Goal: Information Seeking & Learning: Learn about a topic

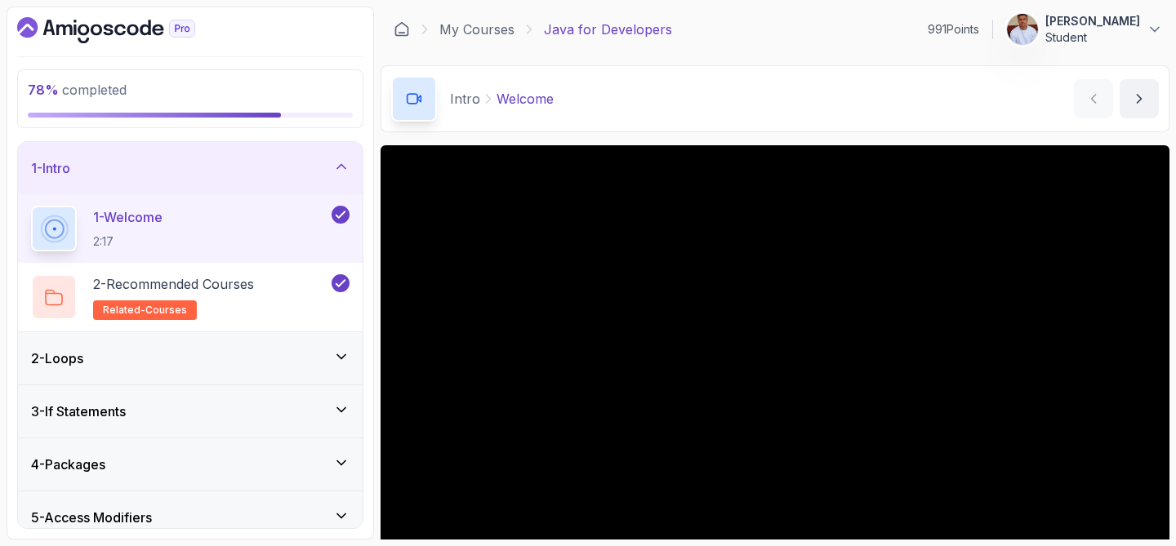
click at [244, 175] on div "1 - Intro" at bounding box center [190, 168] width 318 height 20
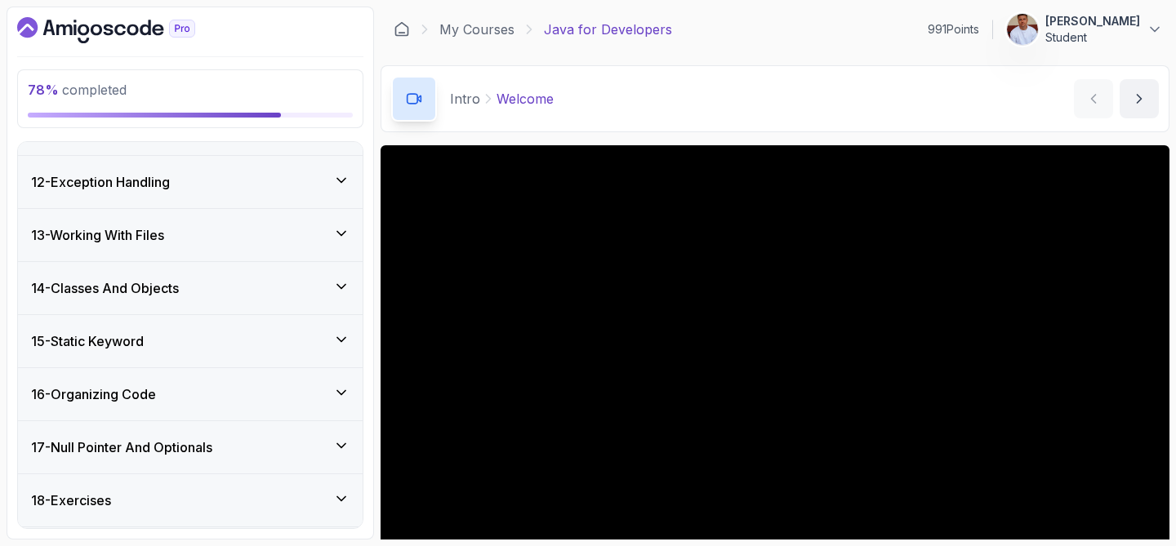
scroll to position [577, 0]
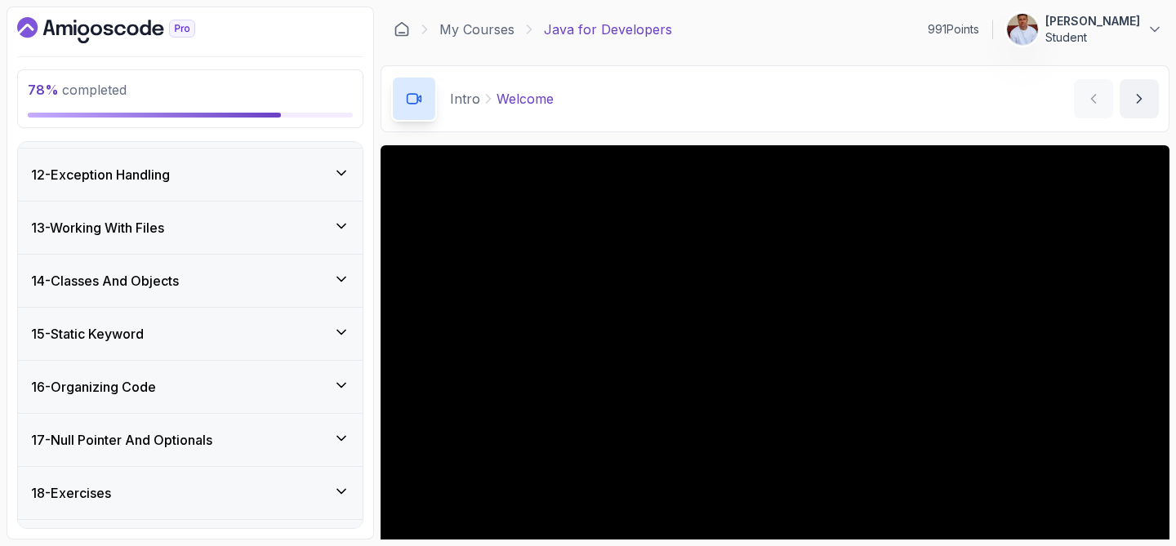
click at [172, 336] on div "15 - Static Keyword" at bounding box center [190, 334] width 318 height 20
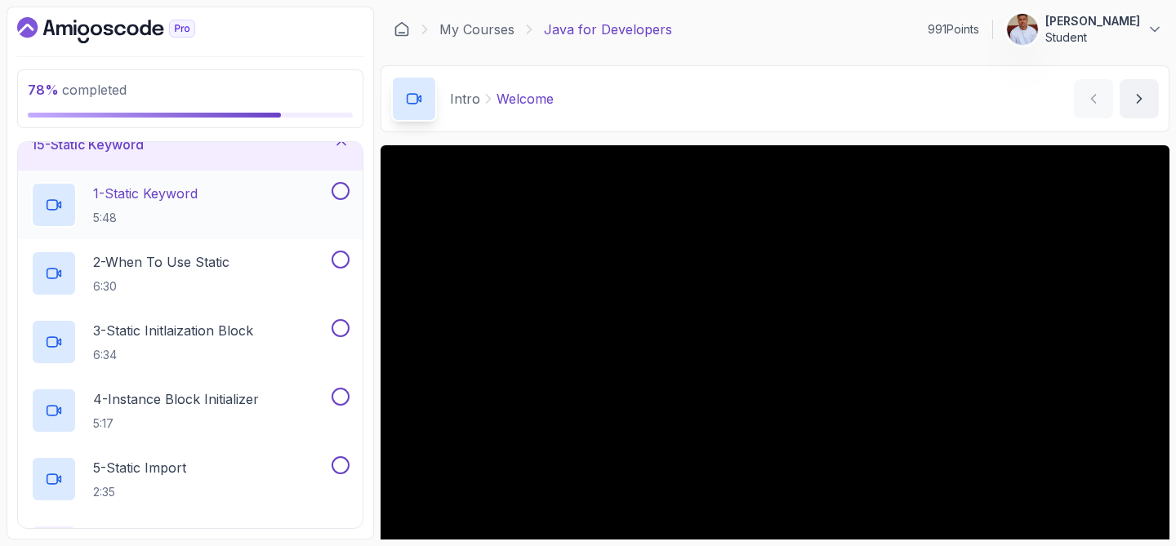
scroll to position [751, 0]
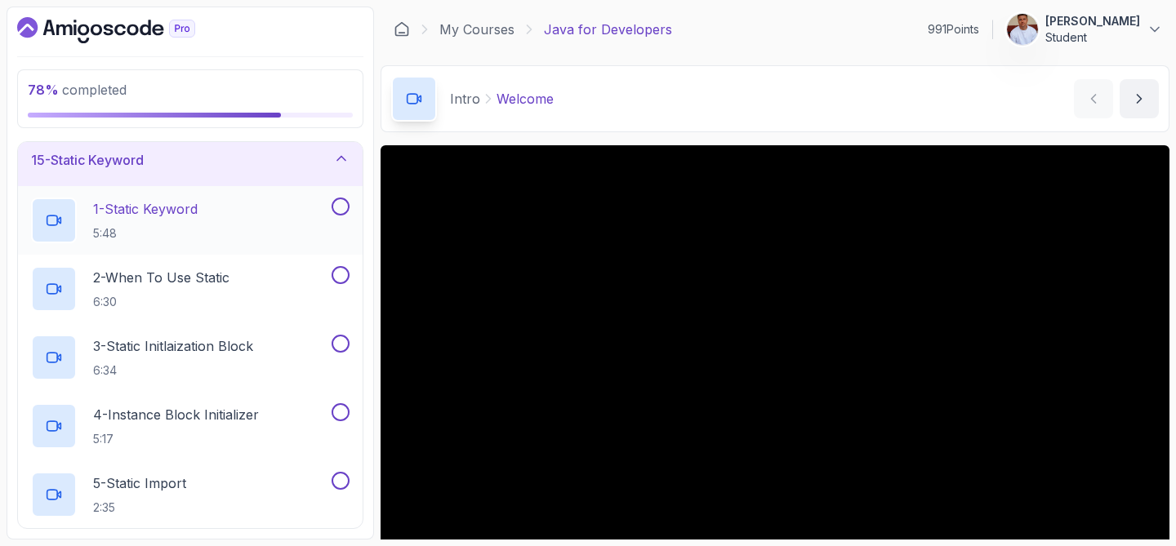
click at [189, 213] on p "1 - Static Keyword" at bounding box center [145, 209] width 105 height 20
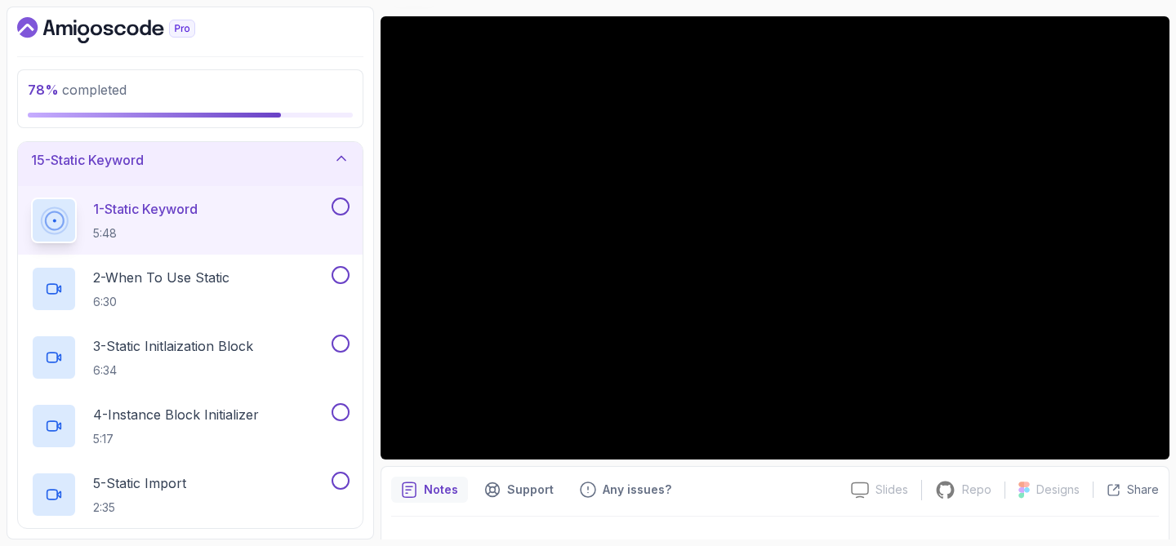
scroll to position [131, 0]
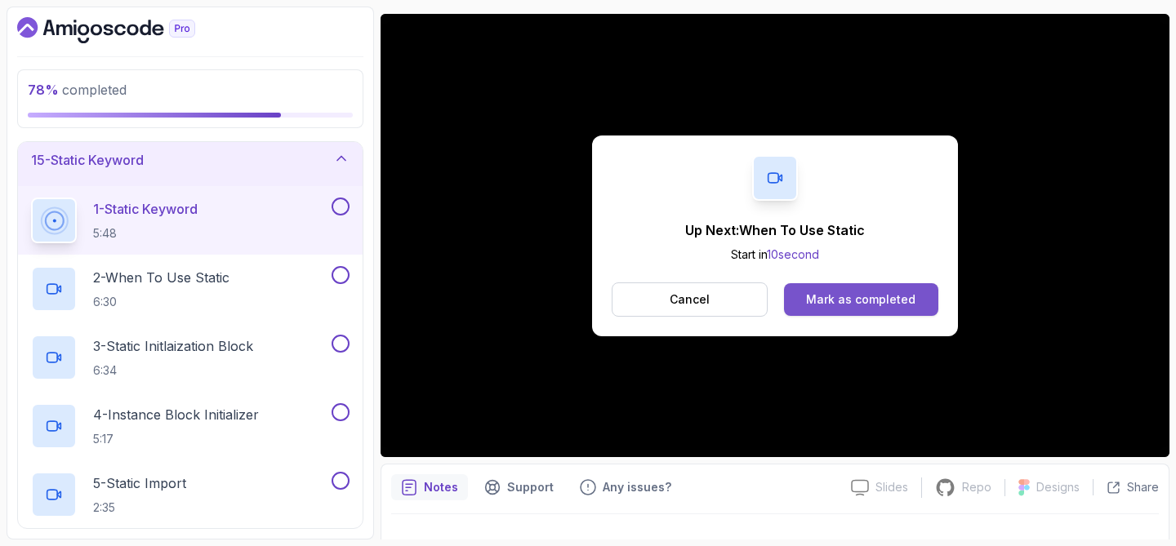
click at [835, 298] on div "Mark as completed" at bounding box center [860, 300] width 109 height 16
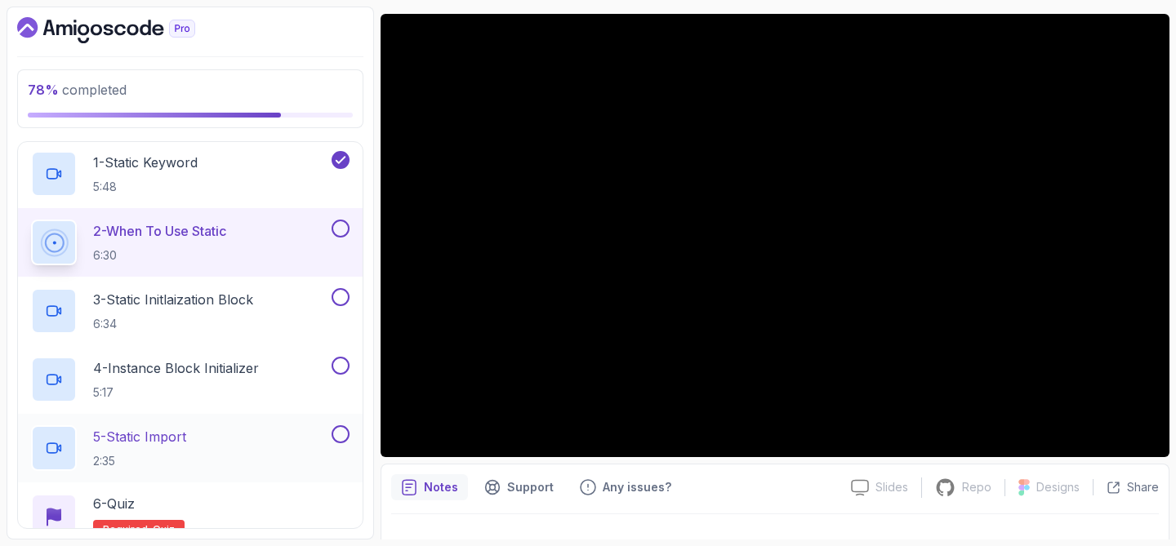
scroll to position [162, 0]
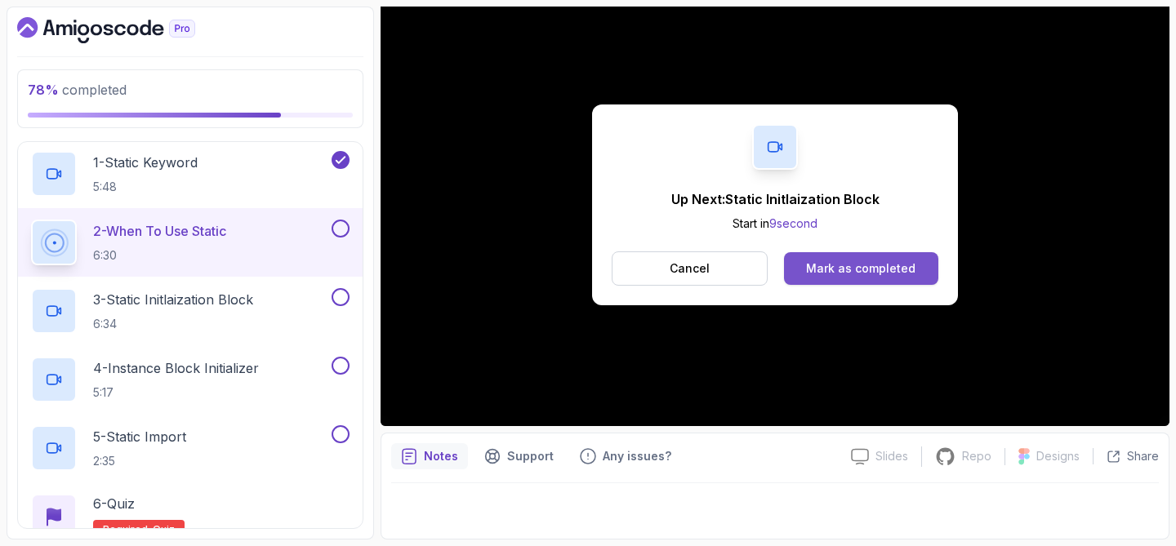
click at [833, 260] on div "Mark as completed" at bounding box center [860, 268] width 109 height 16
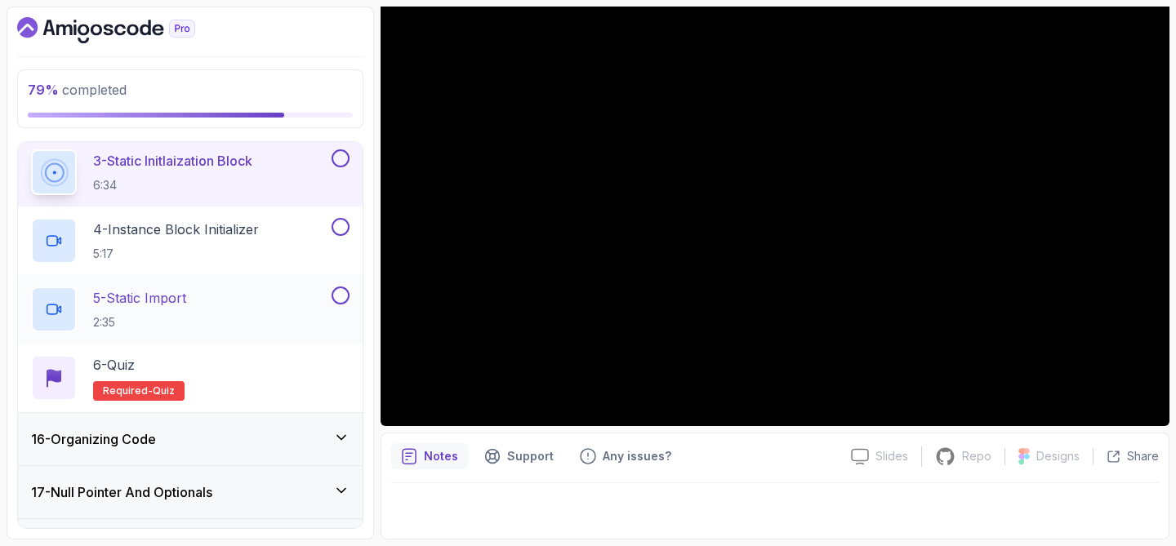
scroll to position [941, 0]
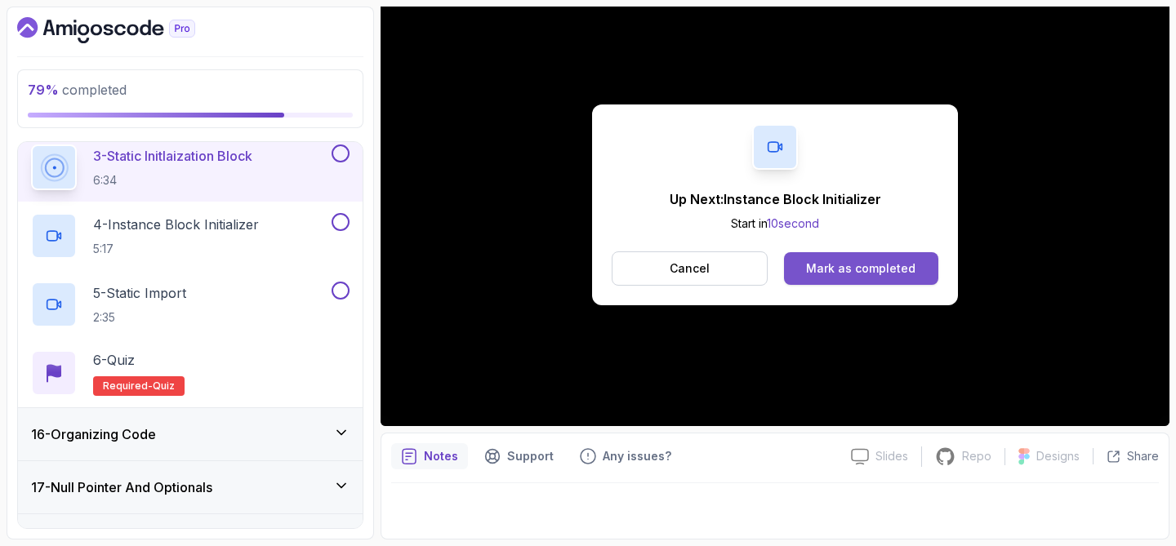
click at [893, 273] on div "Mark as completed" at bounding box center [860, 268] width 109 height 16
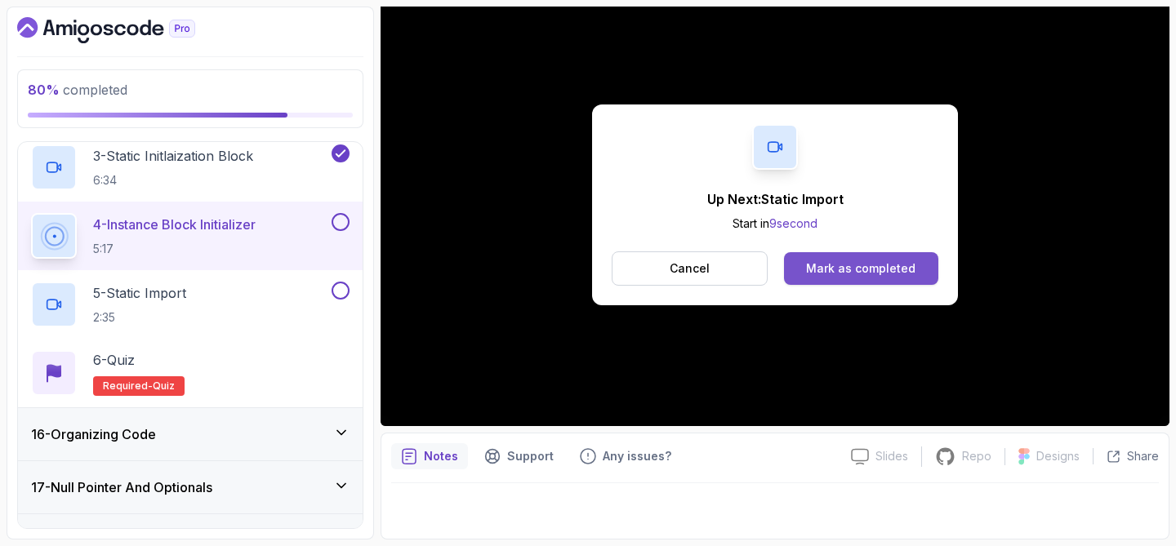
click at [827, 283] on button "Mark as completed" at bounding box center [861, 268] width 154 height 33
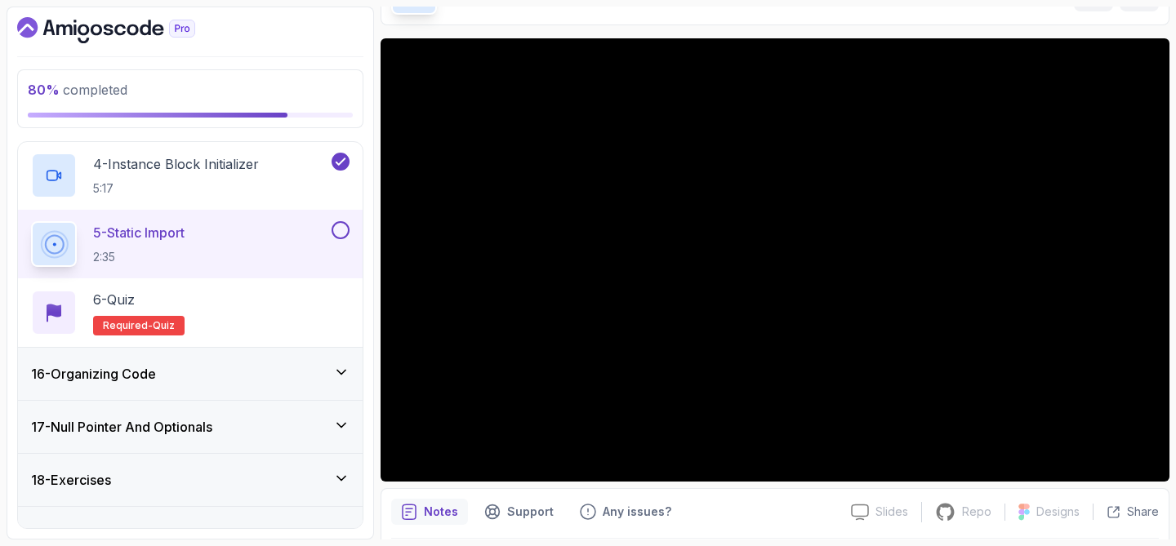
scroll to position [1033, 0]
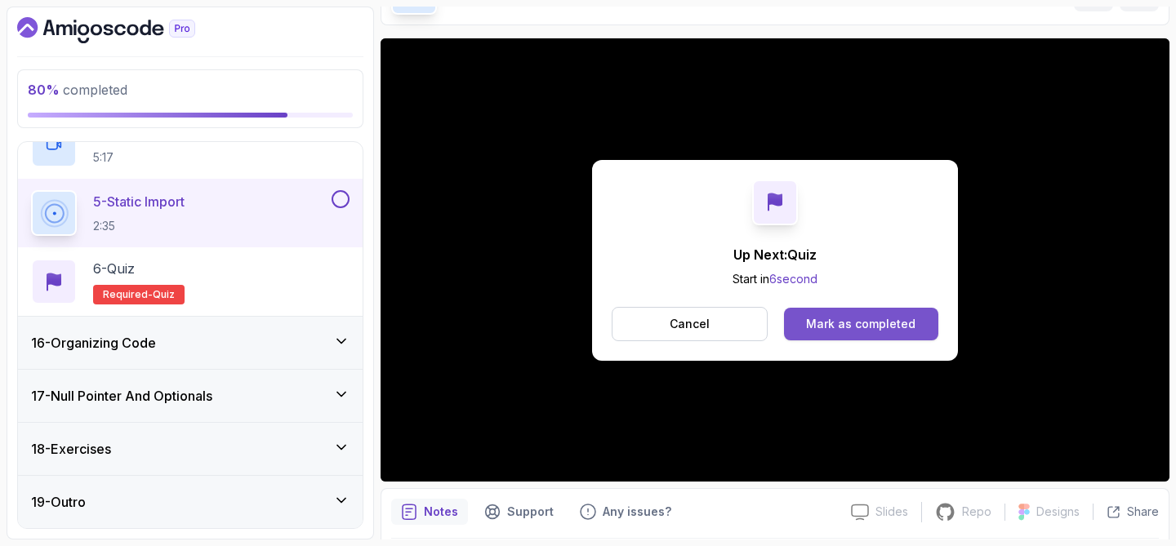
click at [835, 314] on button "Mark as completed" at bounding box center [861, 324] width 154 height 33
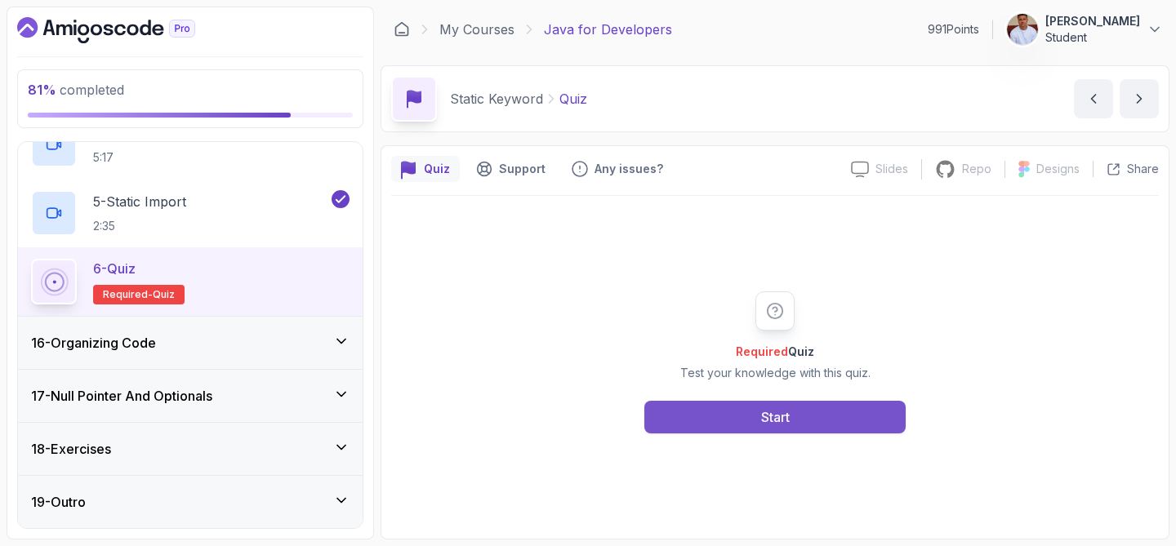
click at [807, 409] on button "Start" at bounding box center [774, 417] width 261 height 33
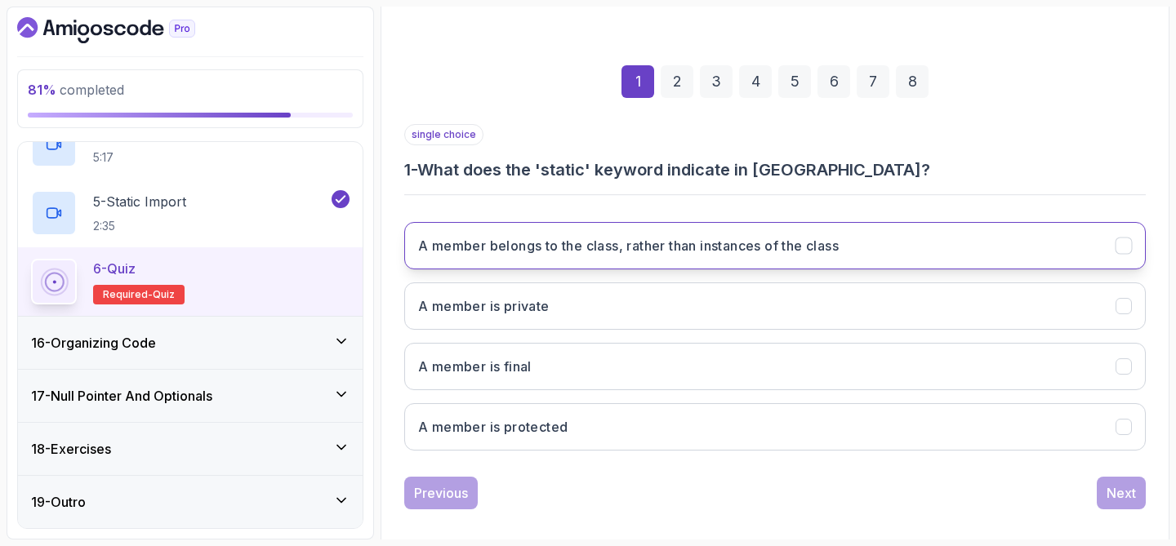
scroll to position [209, 0]
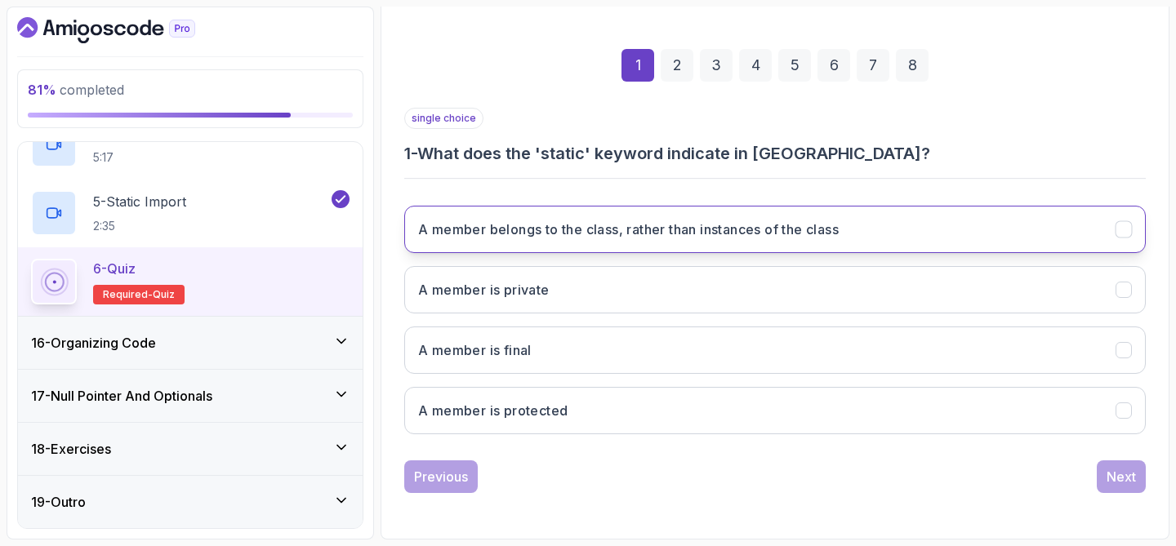
click at [640, 230] on h3 "A member belongs to the class, rather than instances of the class" at bounding box center [628, 230] width 421 height 20
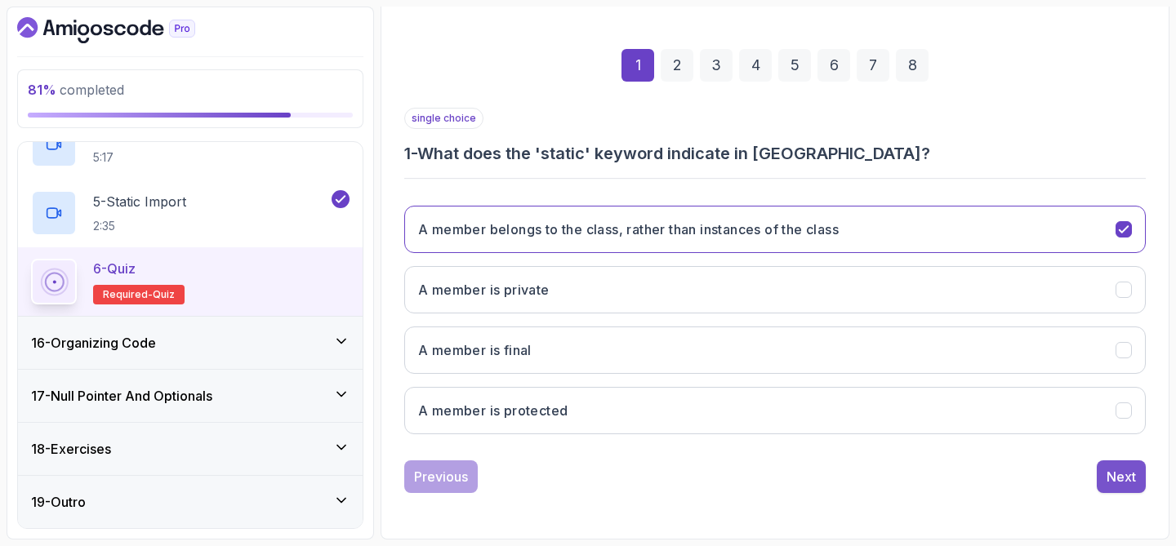
click at [1113, 474] on div "Next" at bounding box center [1120, 477] width 29 height 20
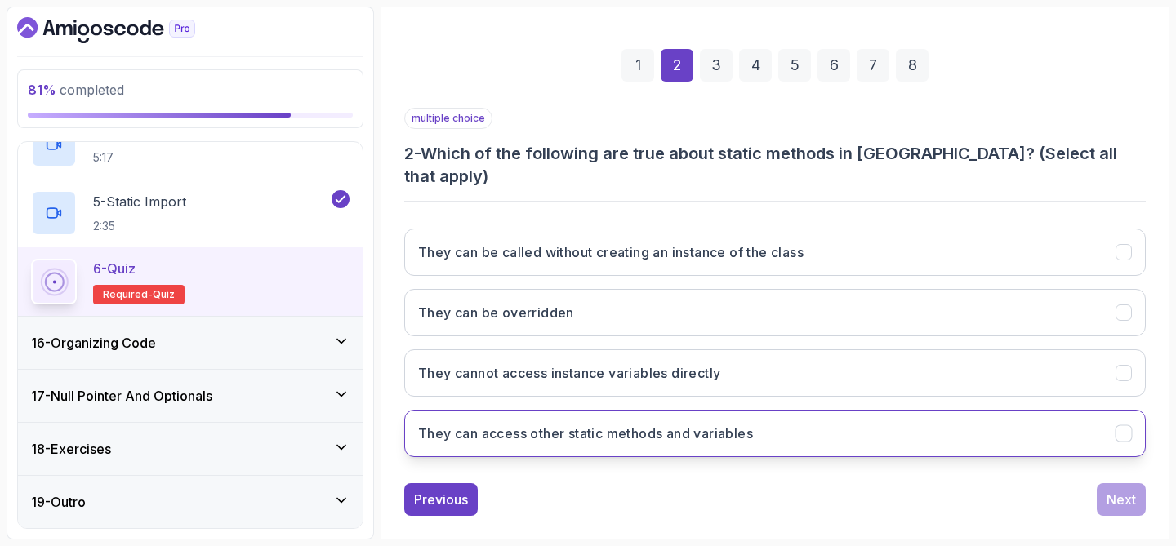
click at [799, 410] on button "They can access other static methods and variables" at bounding box center [774, 433] width 741 height 47
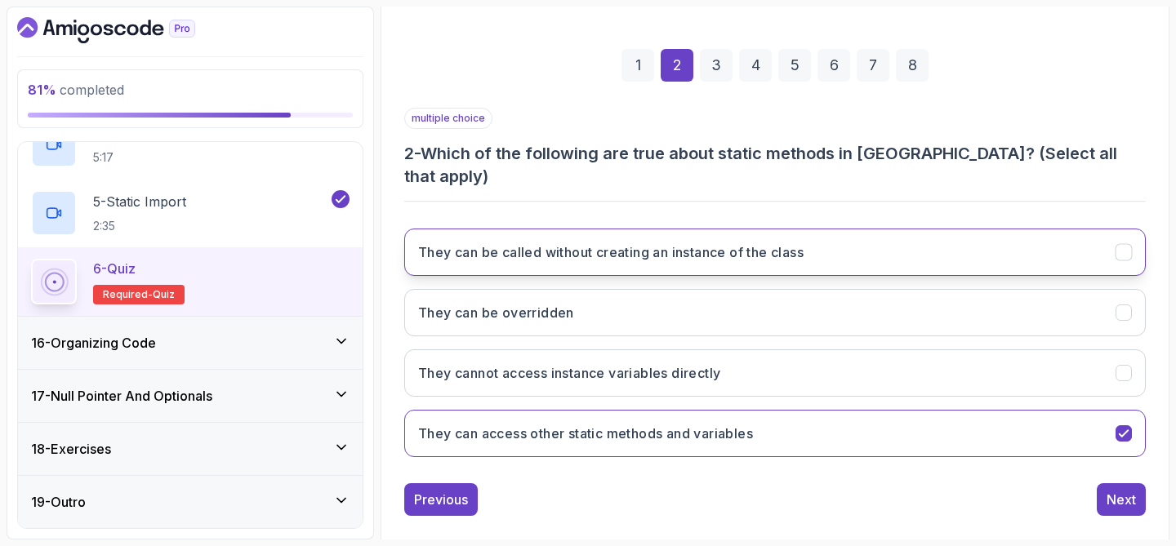
click at [781, 243] on h3 "They can be called without creating an instance of the class" at bounding box center [610, 253] width 385 height 20
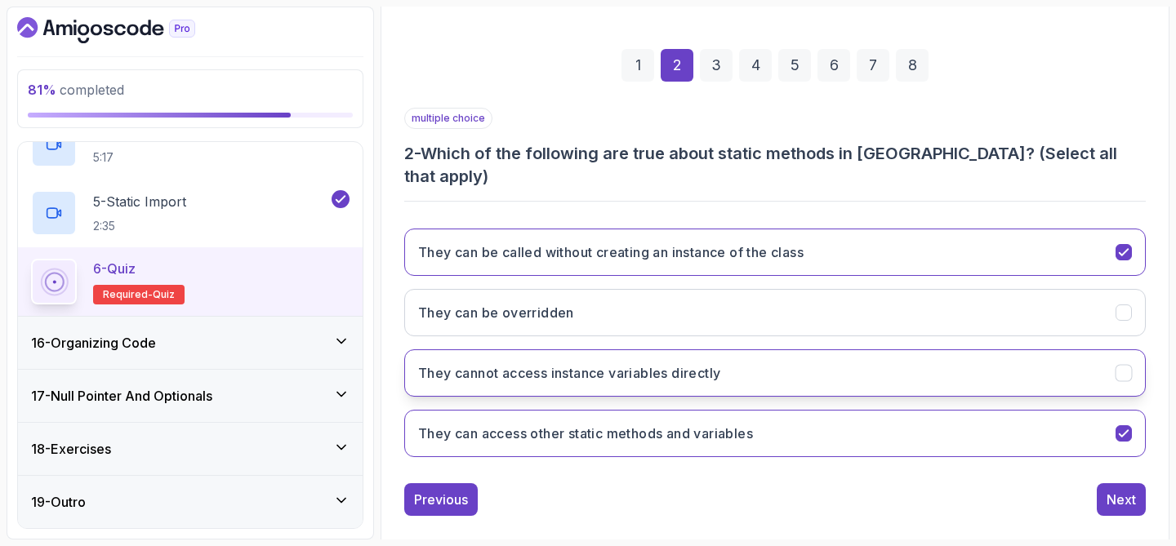
click at [760, 349] on button "They cannot access instance variables directly" at bounding box center [774, 372] width 741 height 47
click at [1118, 487] on button "Next" at bounding box center [1121, 499] width 49 height 33
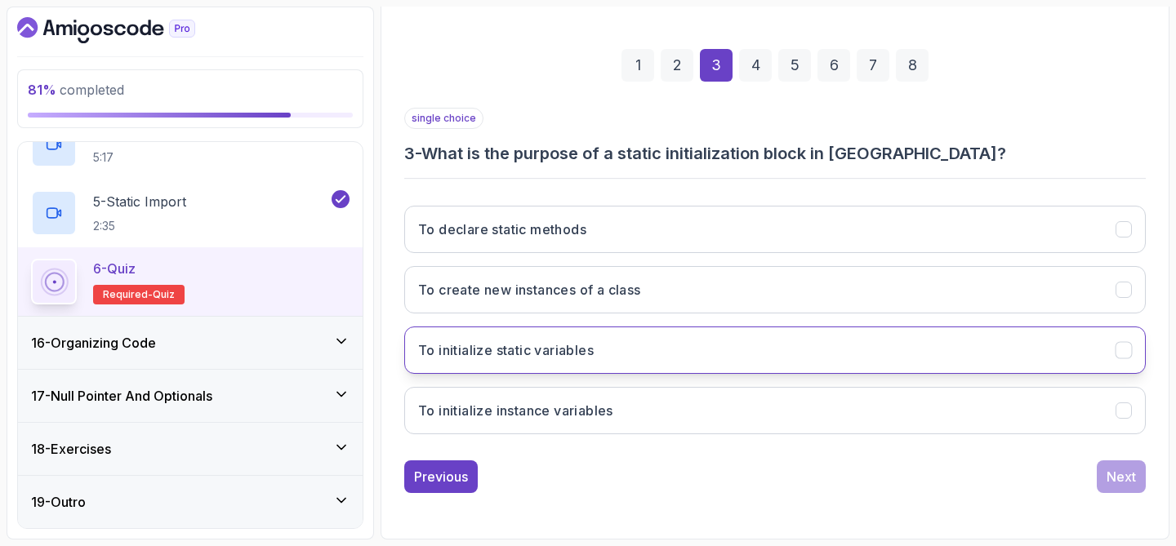
click at [692, 342] on button "To initialize static variables" at bounding box center [774, 350] width 741 height 47
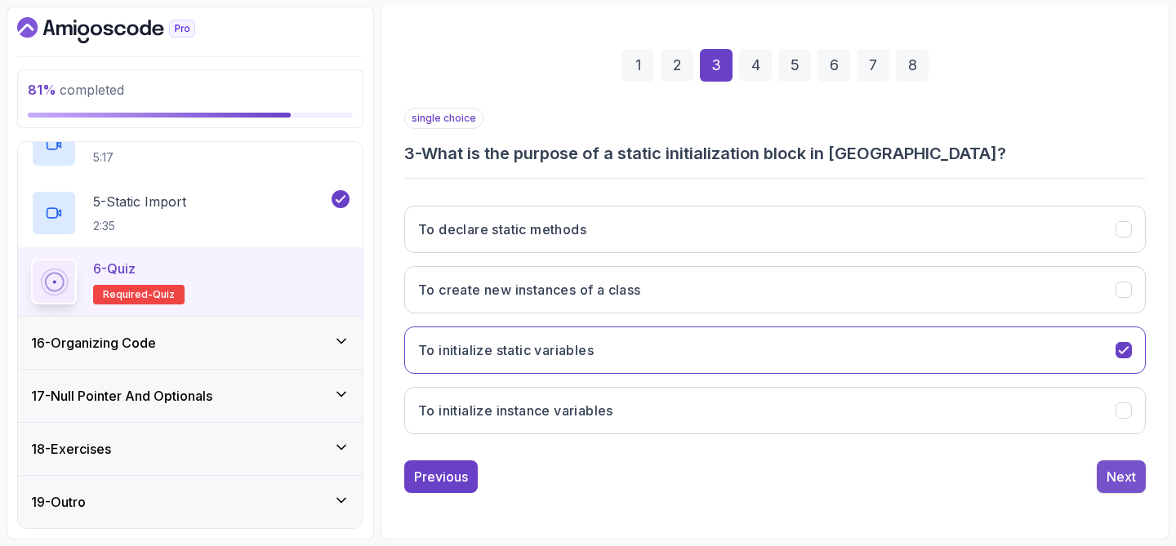
click at [1106, 485] on div "Next" at bounding box center [1120, 477] width 29 height 20
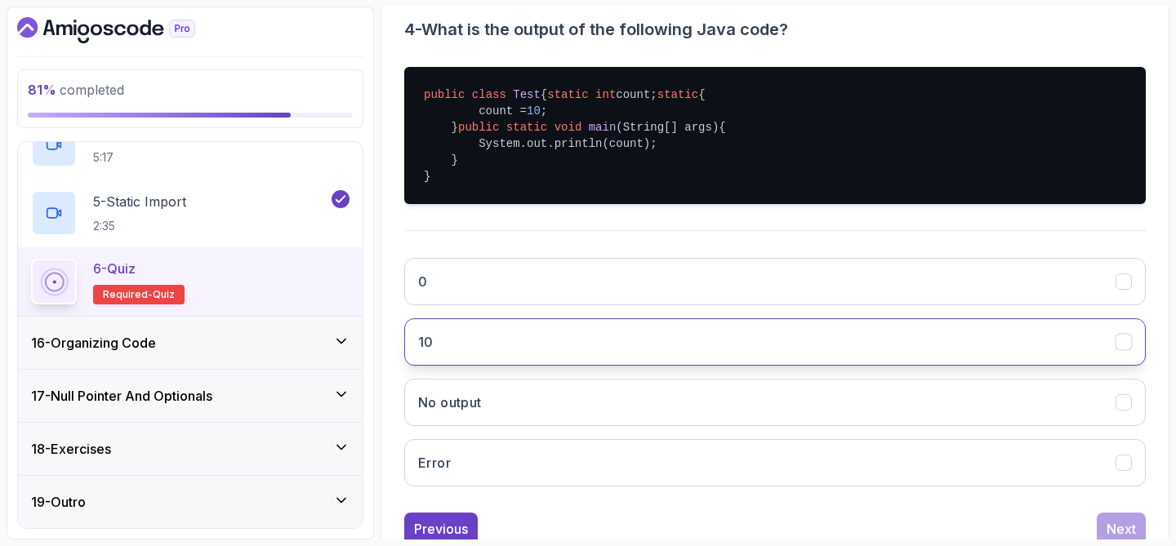
scroll to position [335, 0]
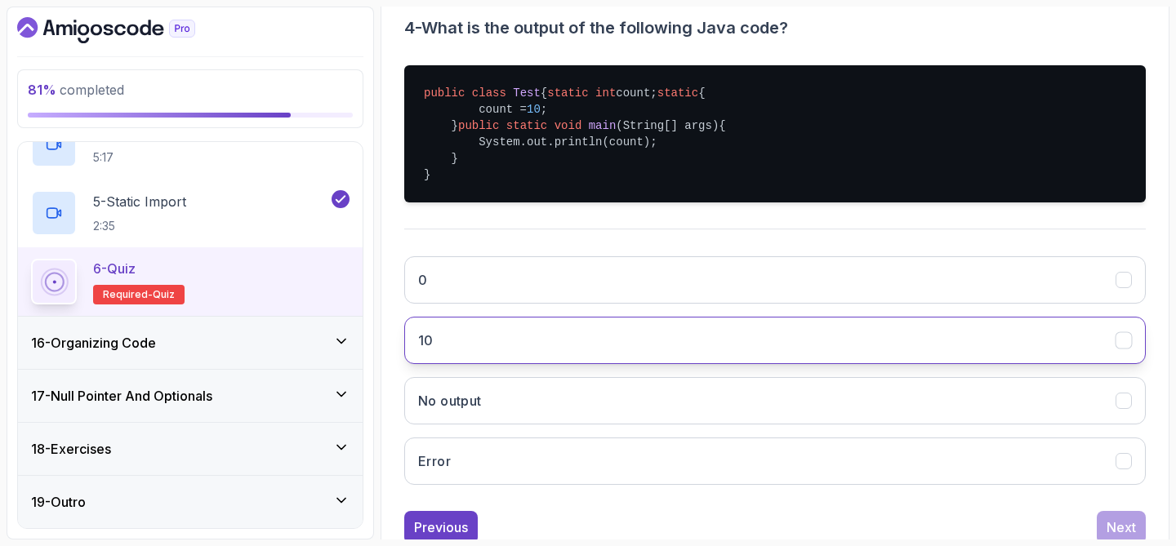
click at [936, 364] on button "10" at bounding box center [774, 340] width 741 height 47
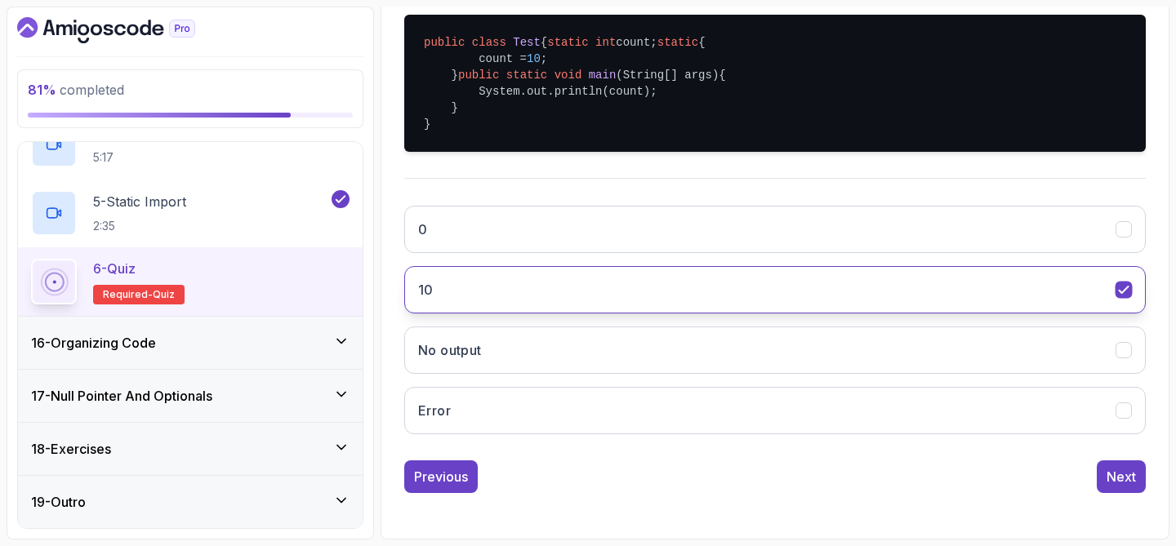
scroll to position [434, 0]
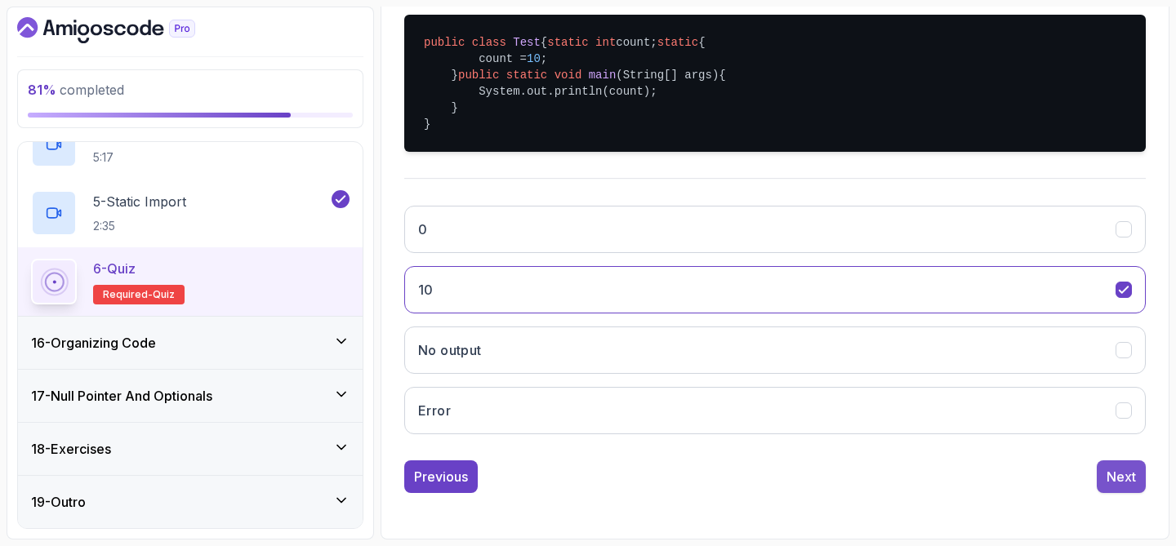
click at [1113, 477] on div "Next" at bounding box center [1120, 477] width 29 height 20
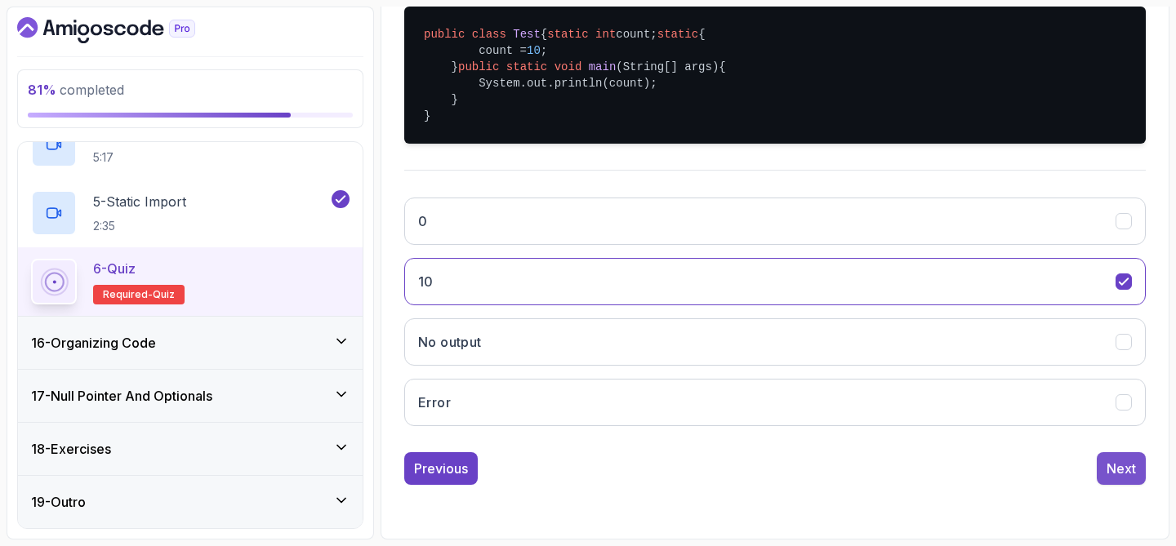
scroll to position [209, 0]
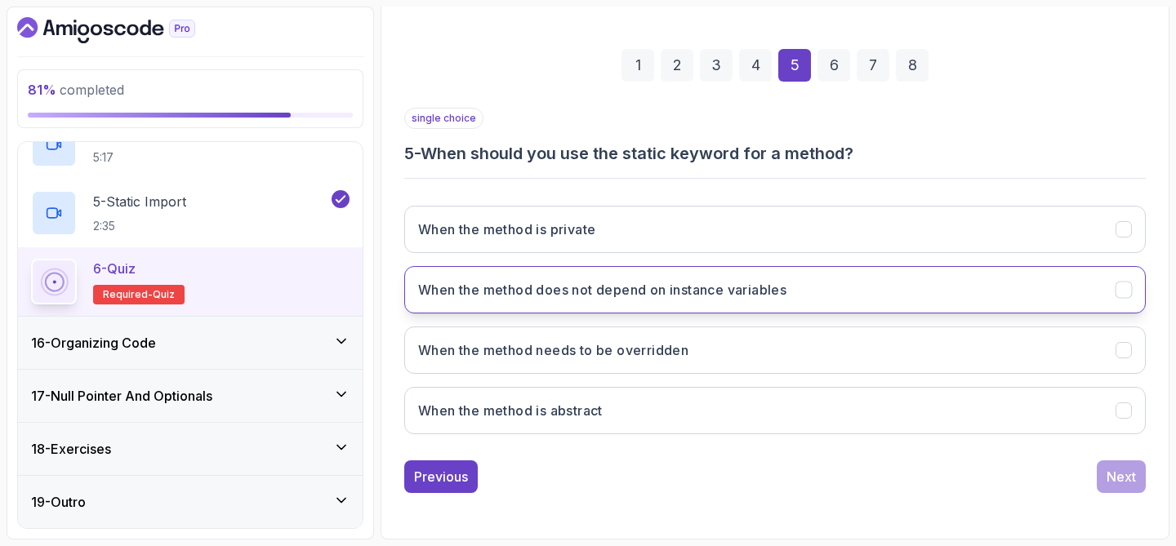
click at [828, 307] on button "When the method does not depend on instance variables" at bounding box center [774, 289] width 741 height 47
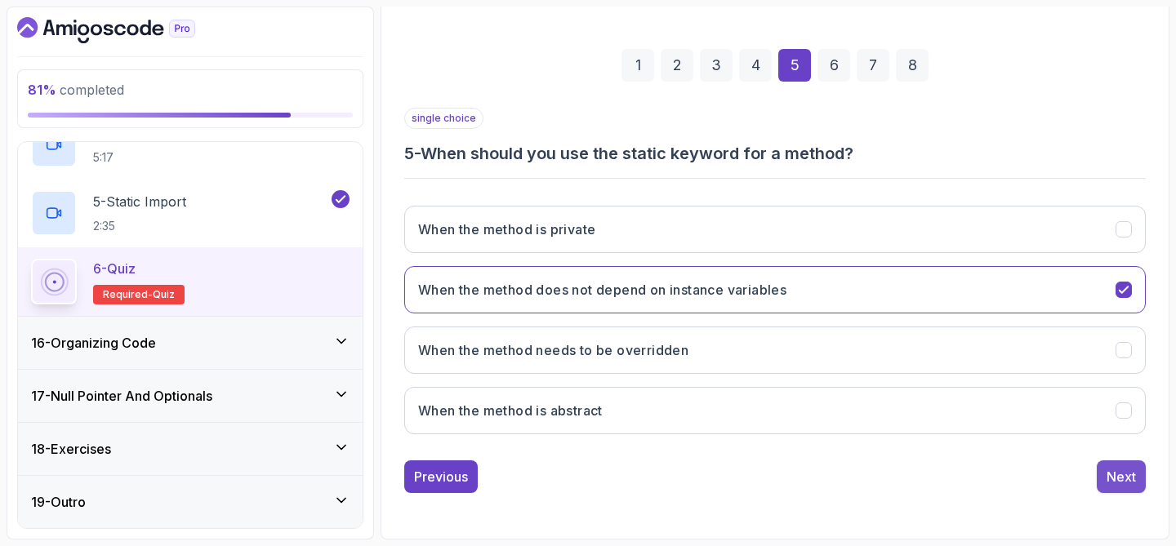
click at [1132, 483] on div "Next" at bounding box center [1120, 477] width 29 height 20
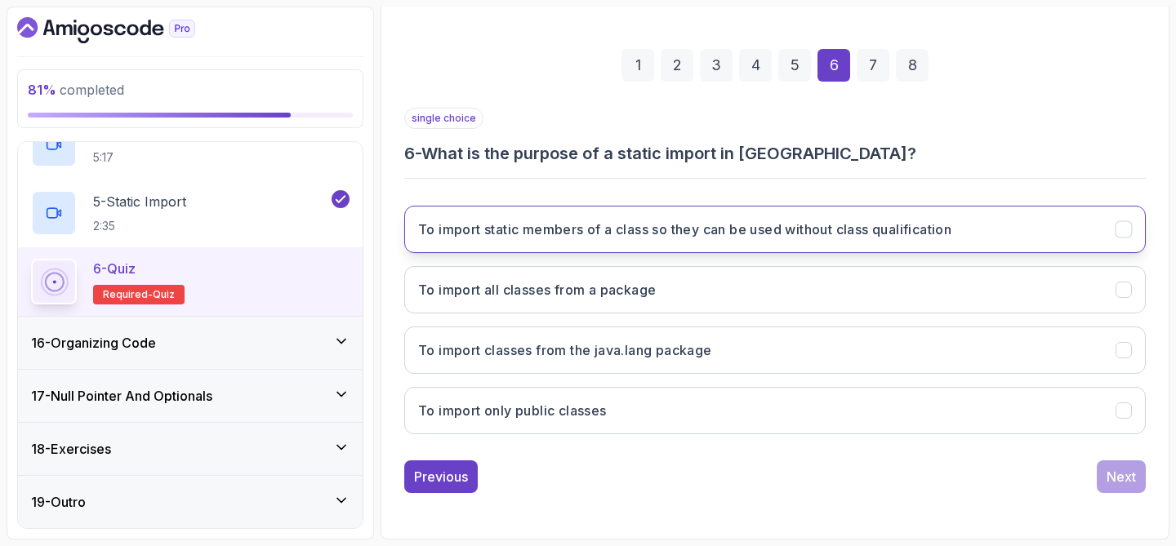
click at [897, 234] on h3 "To import static members of a class so they can be used without class qualifica…" at bounding box center [684, 230] width 533 height 20
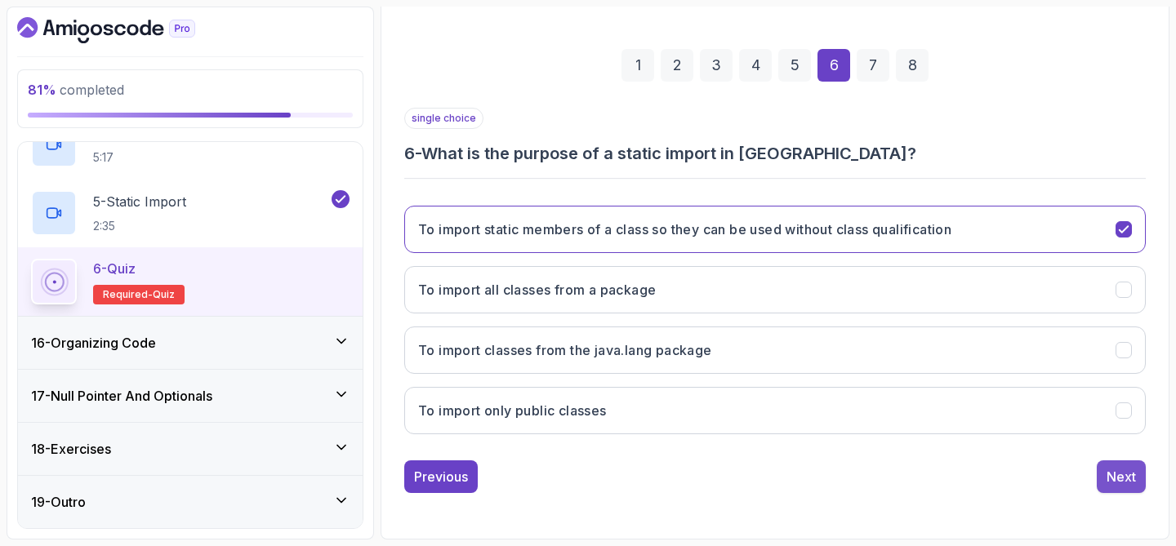
click at [1130, 480] on div "Next" at bounding box center [1120, 477] width 29 height 20
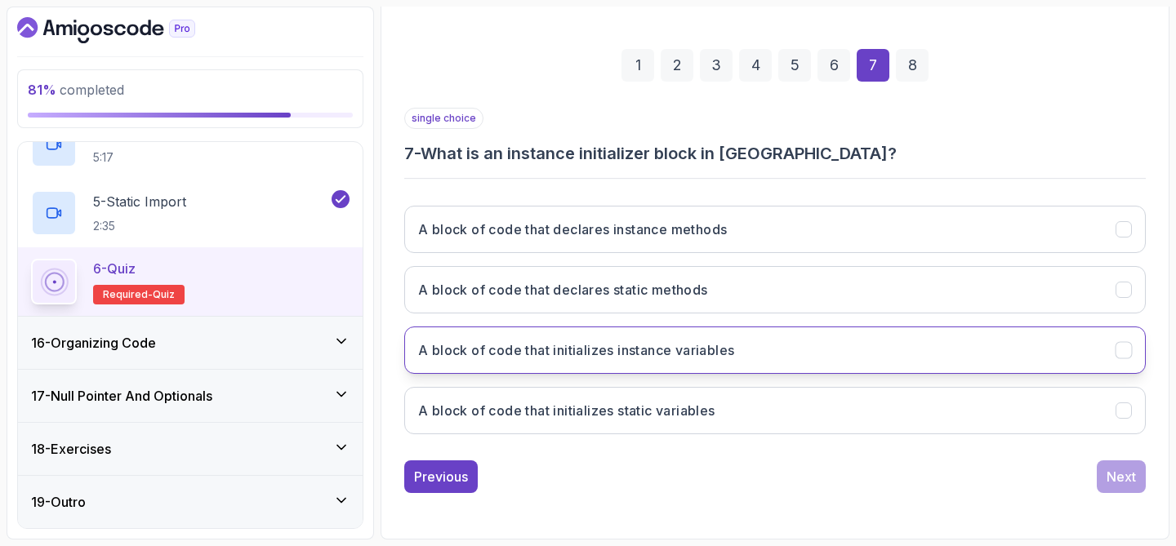
click at [901, 359] on button "A block of code that initializes instance variables" at bounding box center [774, 350] width 741 height 47
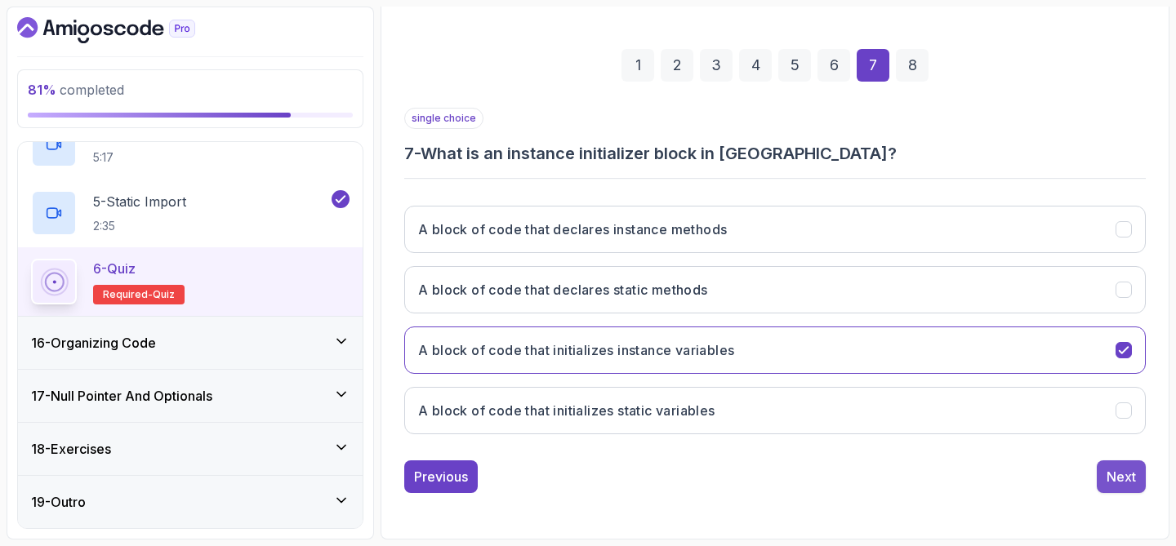
click at [1130, 487] on button "Next" at bounding box center [1121, 477] width 49 height 33
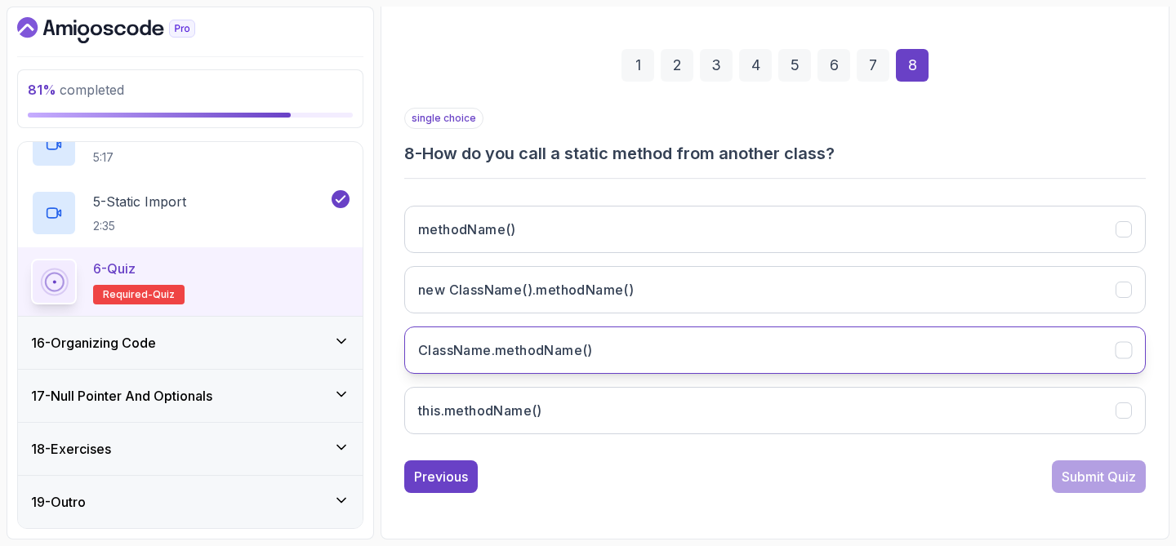
click at [700, 344] on button "ClassName.methodName()" at bounding box center [774, 350] width 741 height 47
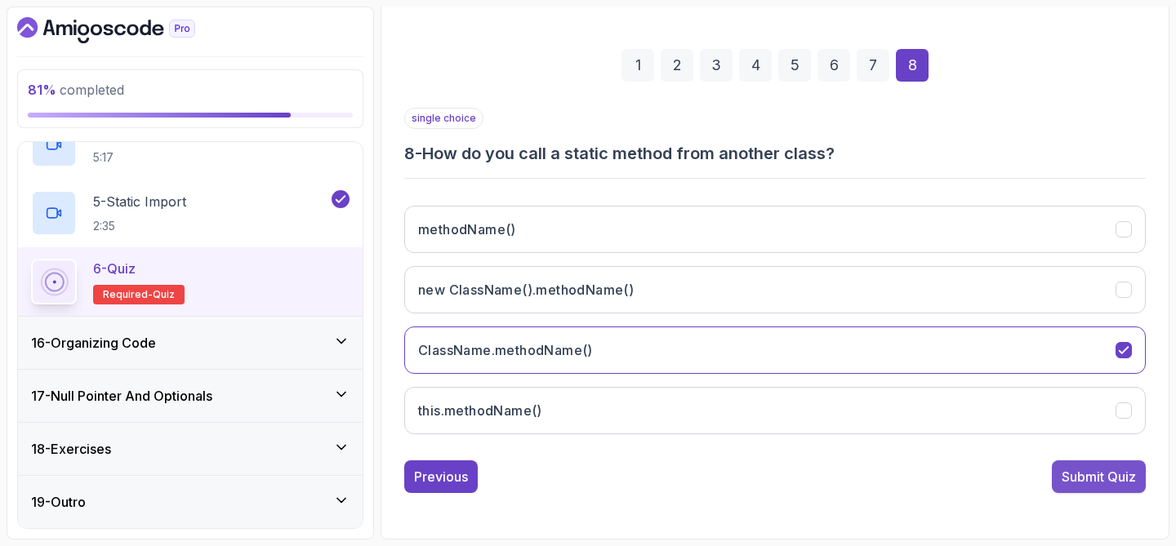
click at [1069, 473] on div "Submit Quiz" at bounding box center [1099, 477] width 74 height 20
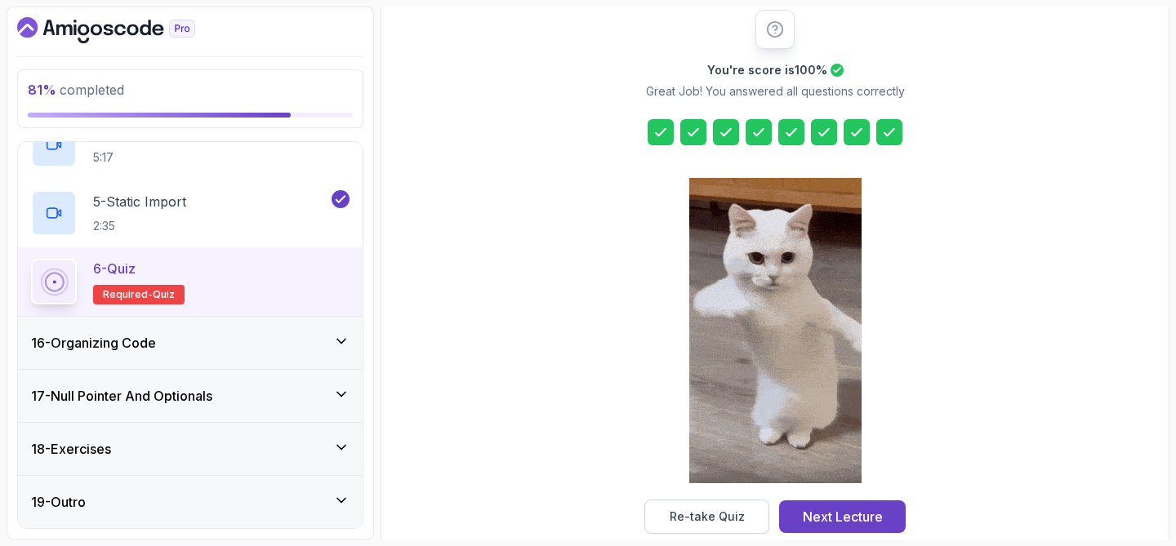
scroll to position [237, 0]
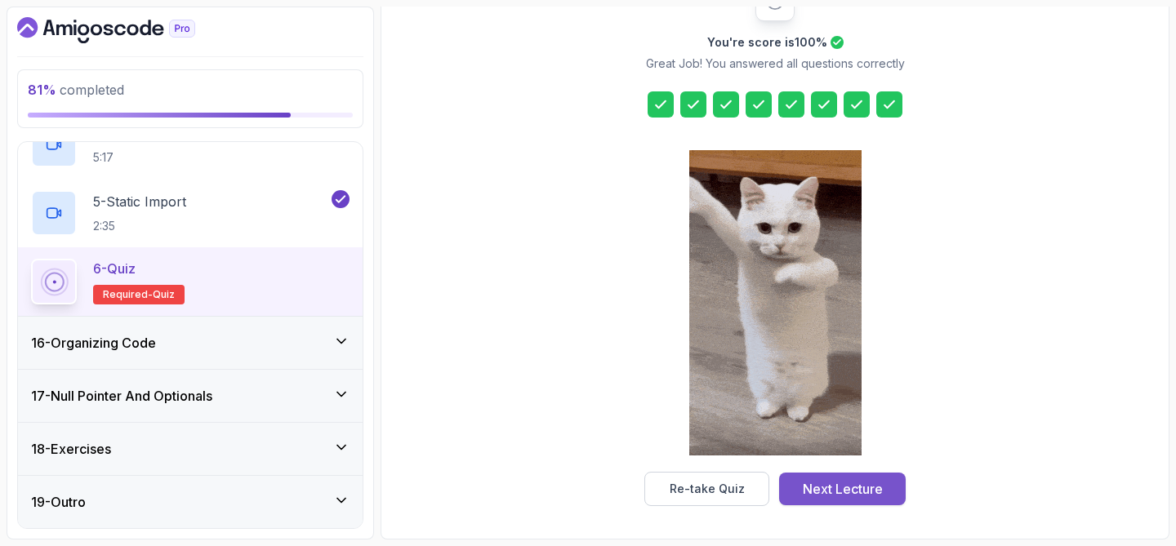
click at [840, 490] on div "Next Lecture" at bounding box center [843, 489] width 80 height 20
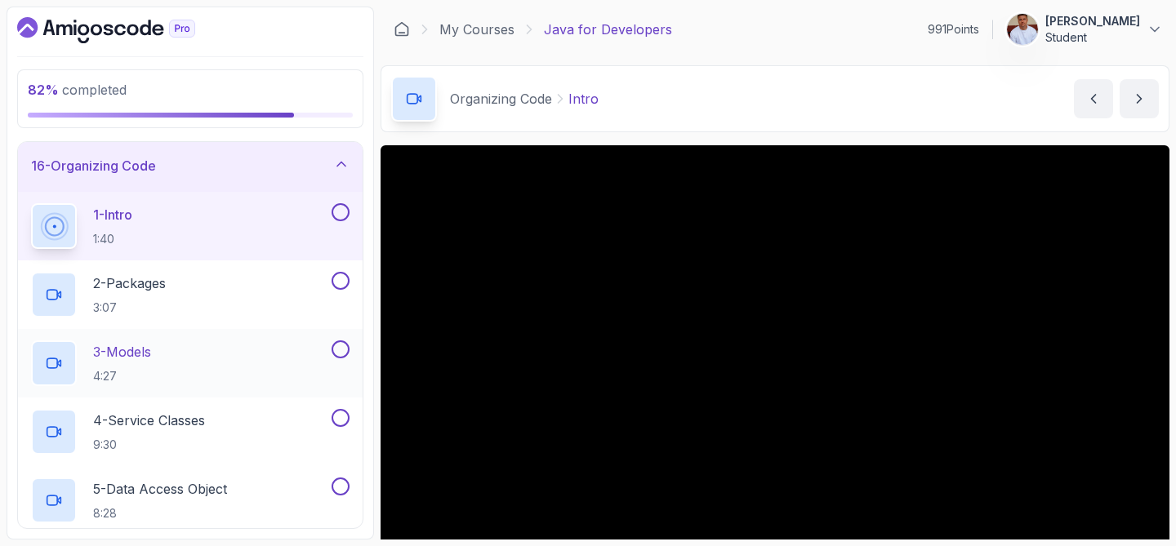
scroll to position [790, 0]
